Goal: Check status

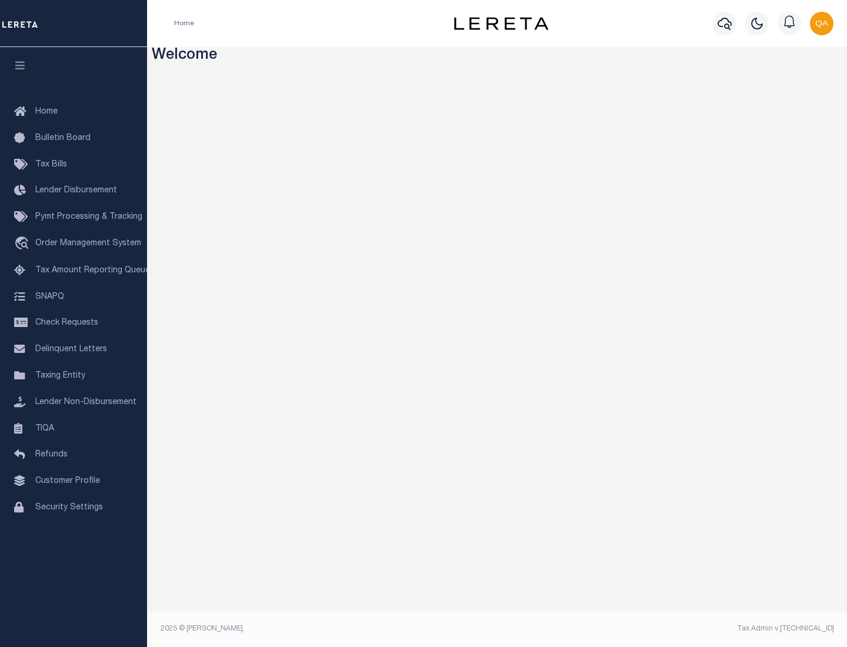
click at [73, 323] on span "Check Requests" at bounding box center [66, 323] width 63 height 8
select select "50"
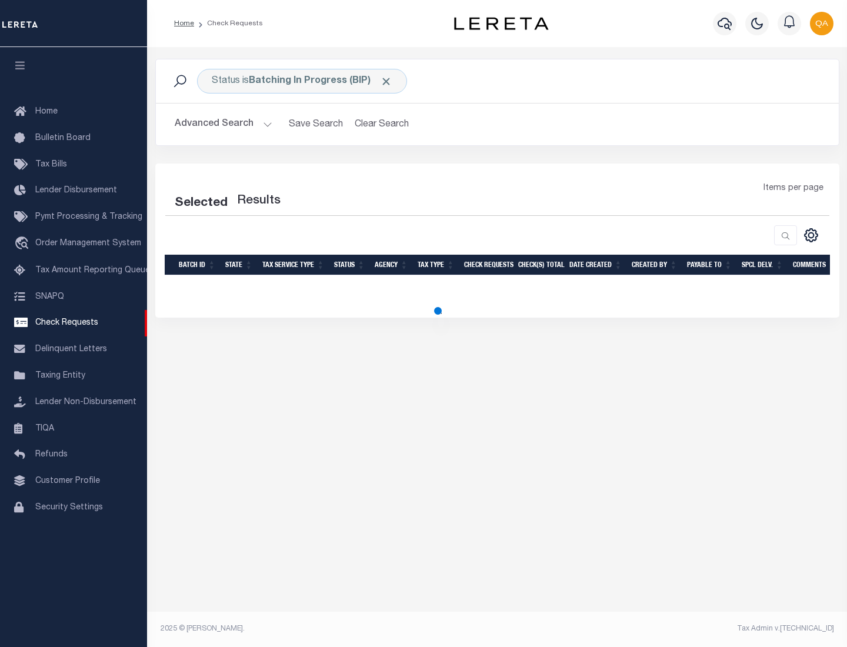
select select "50"
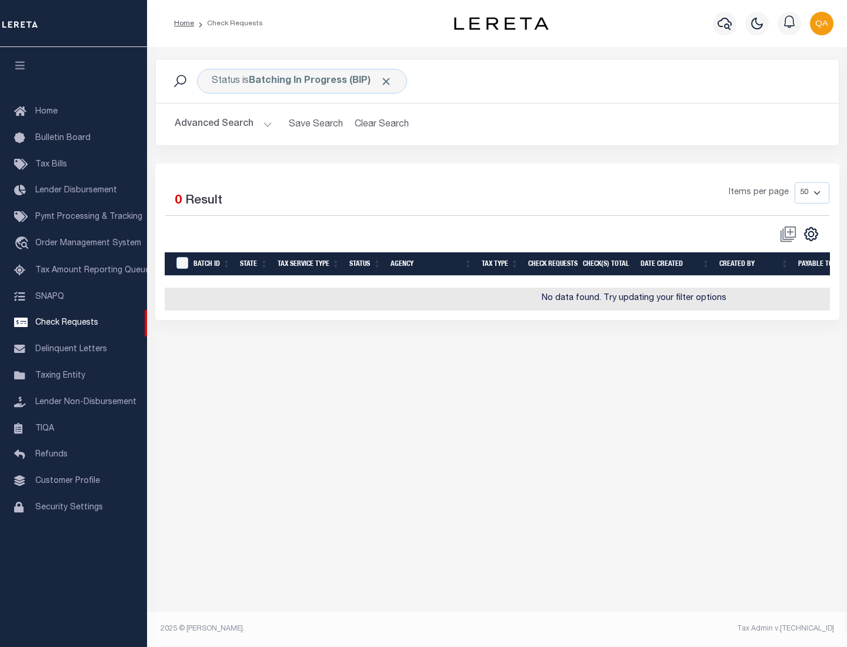
click at [386, 81] on span "Click to Remove" at bounding box center [386, 81] width 12 height 12
